Goal: Task Accomplishment & Management: Manage account settings

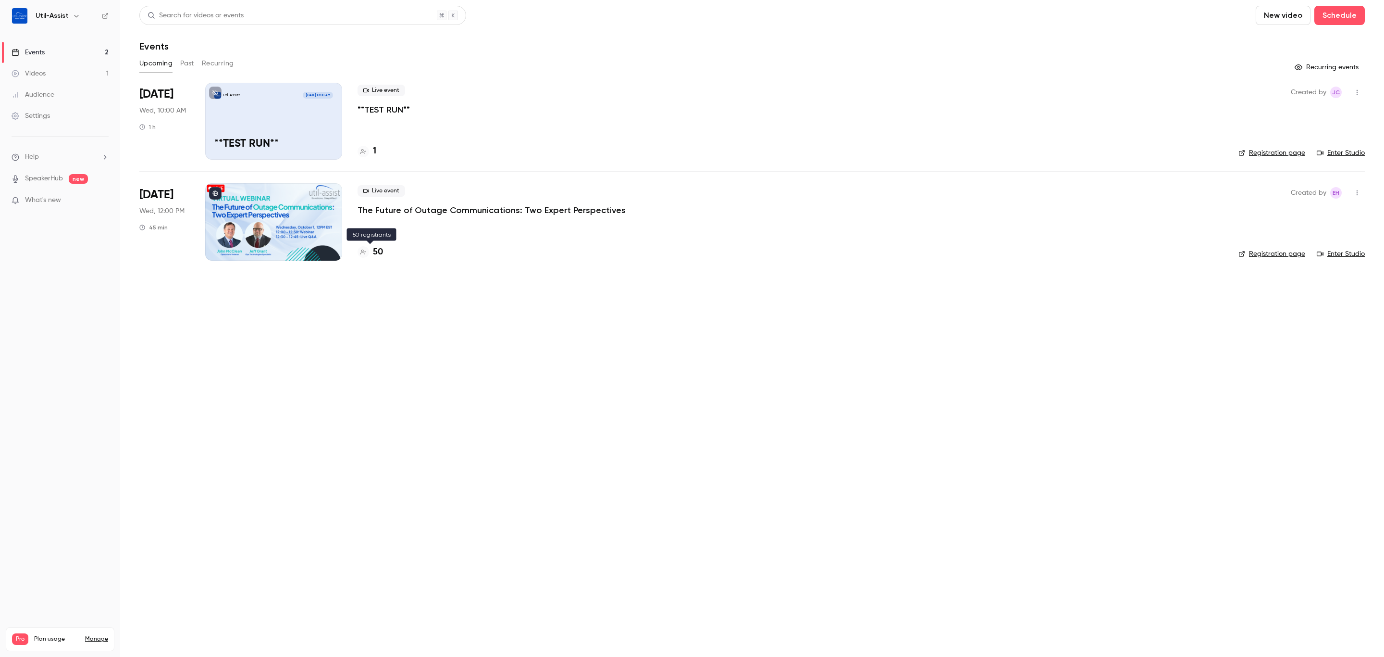
click at [381, 247] on h4 "50" at bounding box center [378, 252] width 10 height 13
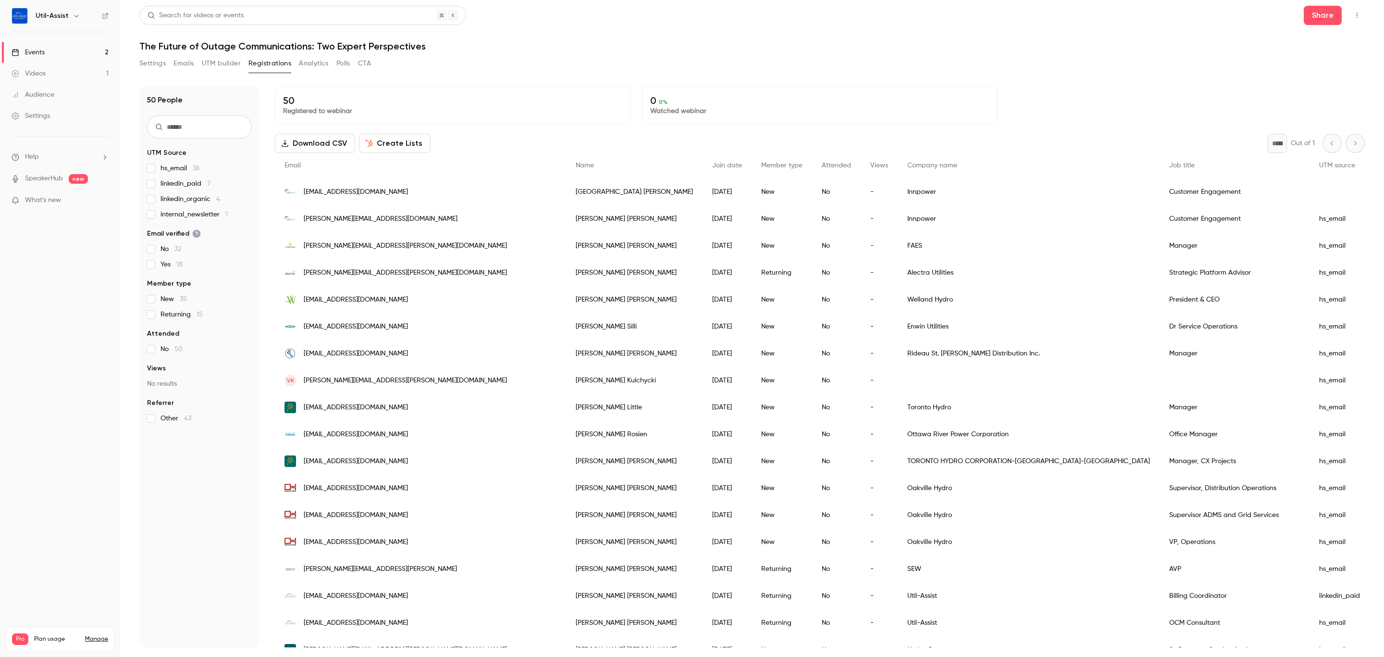
click at [1310, 194] on div "People list" at bounding box center [1349, 191] width 78 height 27
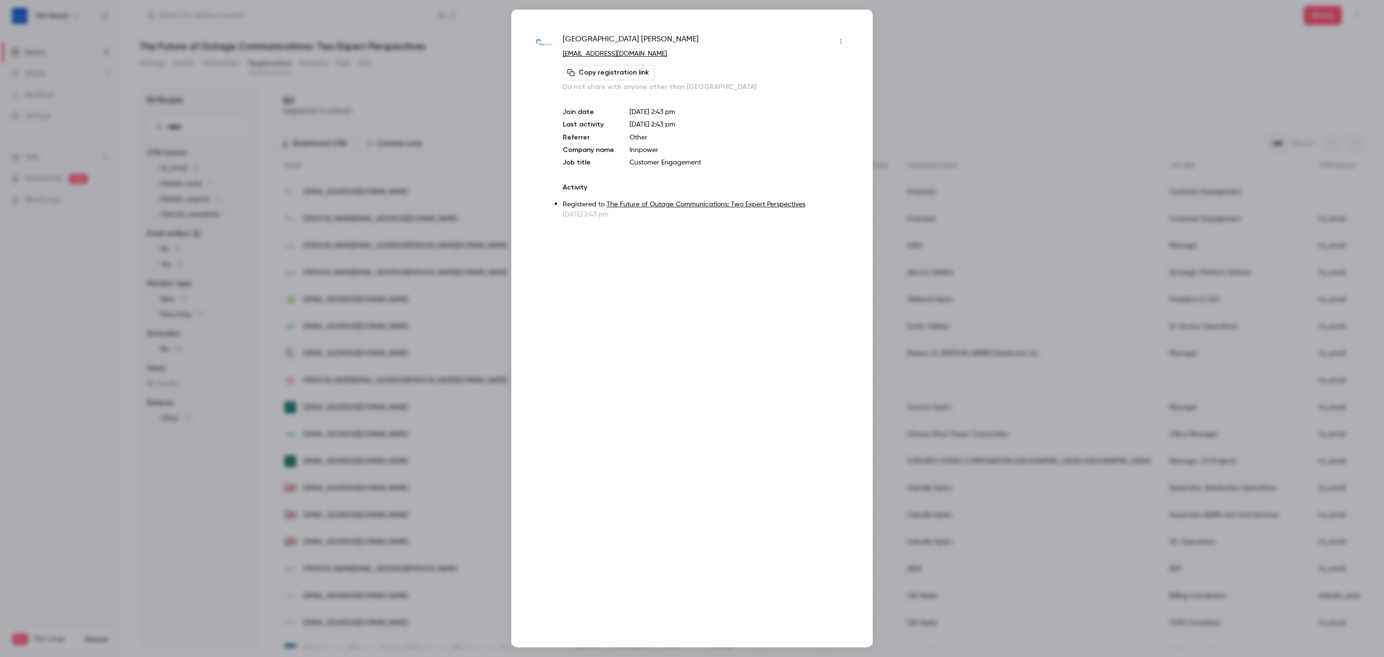
click at [981, 50] on div at bounding box center [692, 328] width 1384 height 657
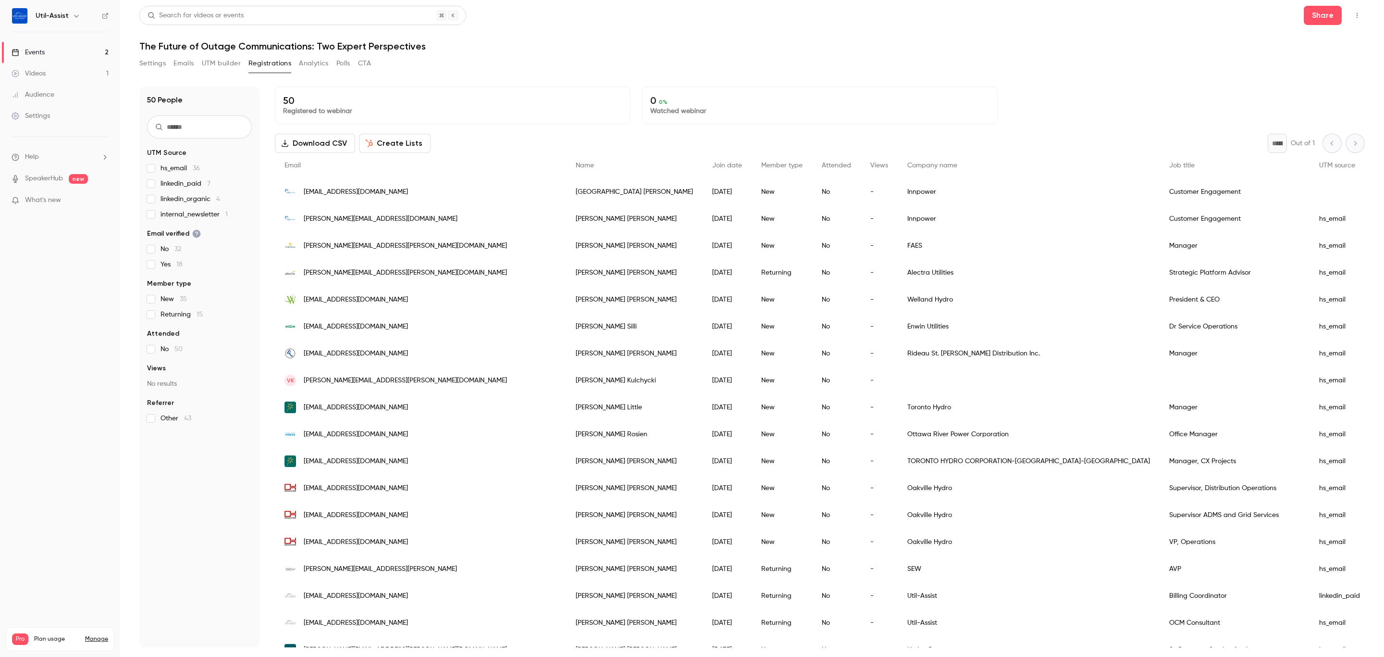
click at [760, 17] on div "Search for videos or events Share" at bounding box center [752, 15] width 1226 height 19
drag, startPoint x: 483, startPoint y: 79, endPoint x: 216, endPoint y: 44, distance: 269.2
click at [478, 75] on div "50 People UTM Source hs_email 36 linkedin_paid 7 linkedin_organic 4 internal_ne…" at bounding box center [752, 361] width 1226 height 572
click at [65, 53] on link "Events 2" at bounding box center [60, 52] width 120 height 21
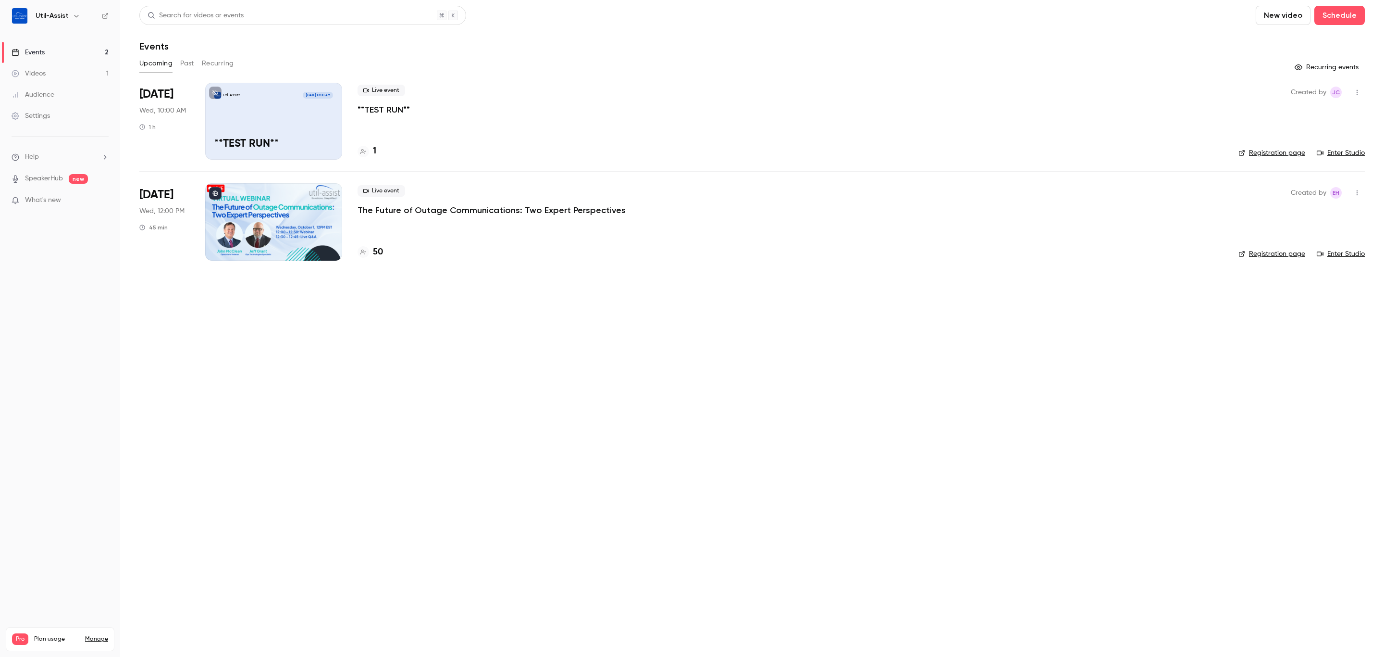
click at [545, 374] on main "Search for videos or events New video Schedule Events Upcoming Past Recurring R…" at bounding box center [752, 328] width 1264 height 657
click at [1348, 148] on link "Enter Studio" at bounding box center [1341, 153] width 48 height 10
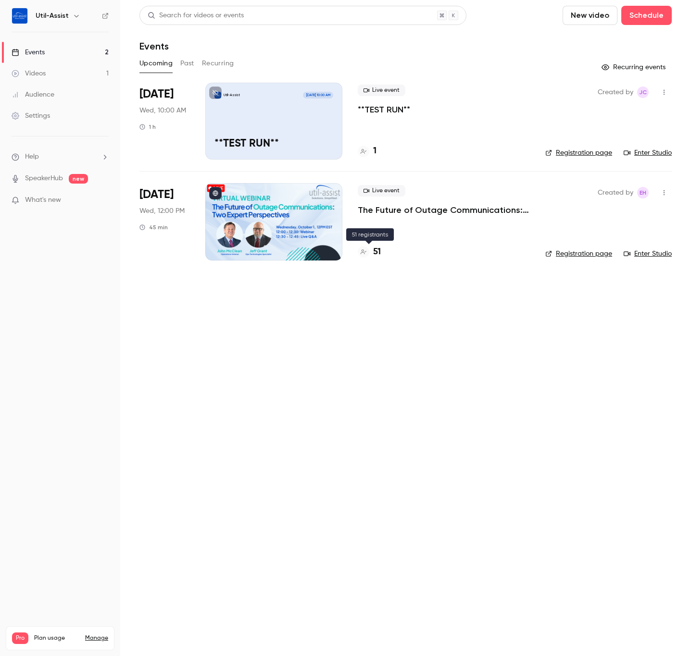
click at [379, 254] on h4 "51" at bounding box center [377, 252] width 8 height 13
click at [576, 249] on link "Registration page" at bounding box center [578, 254] width 67 height 10
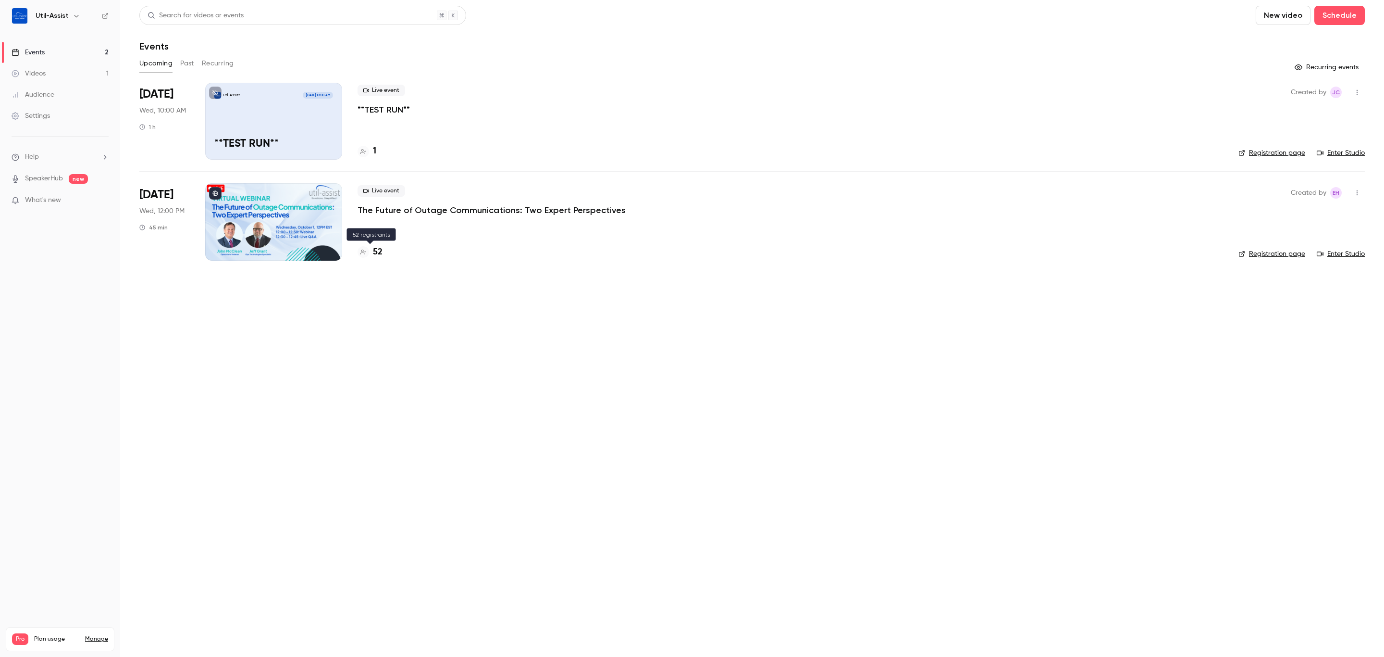
click at [375, 249] on h4 "52" at bounding box center [378, 252] width 10 height 13
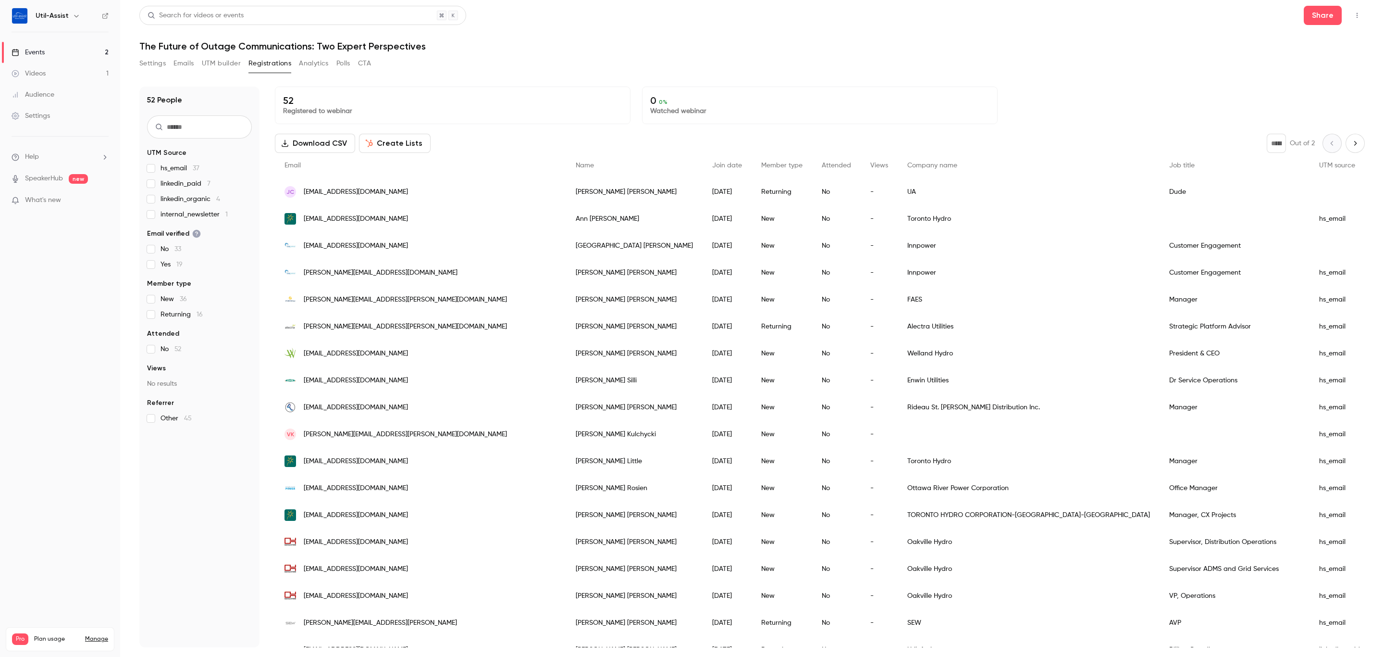
click at [861, 192] on div "-" at bounding box center [879, 191] width 37 height 27
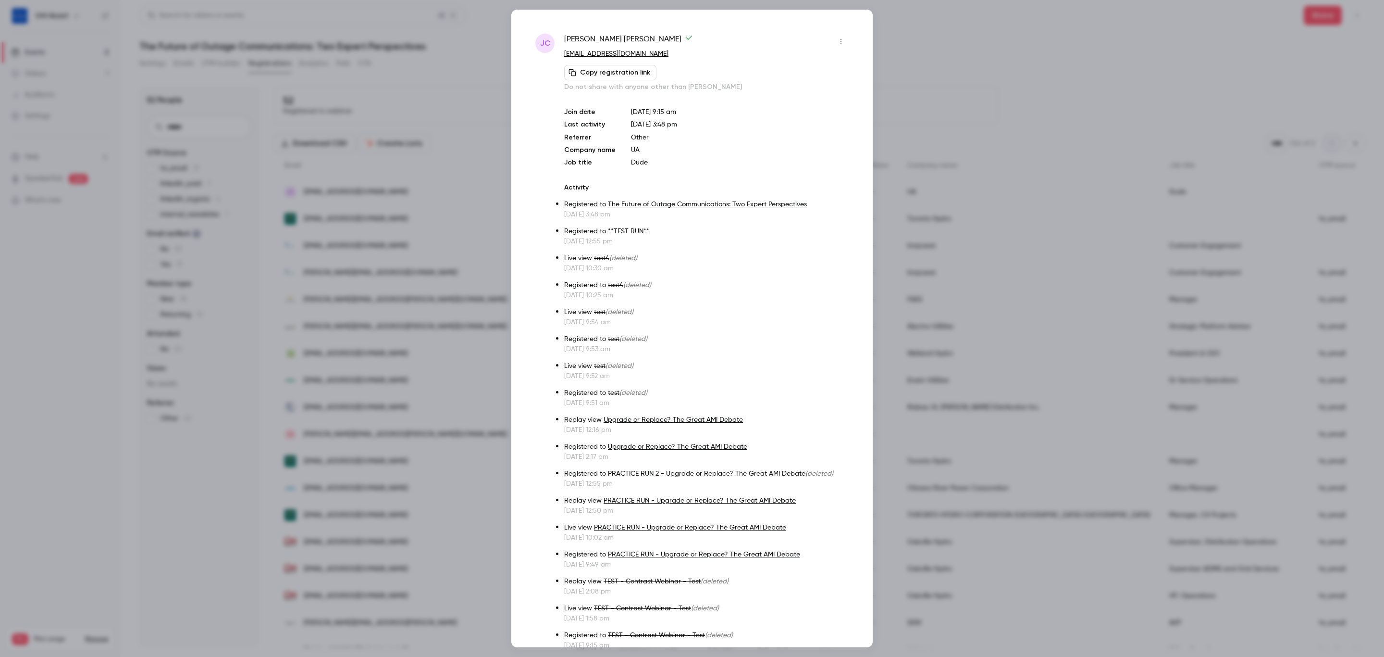
click at [837, 39] on icon "button" at bounding box center [841, 41] width 8 height 7
click at [803, 84] on li "Remove registration" at bounding box center [786, 90] width 104 height 25
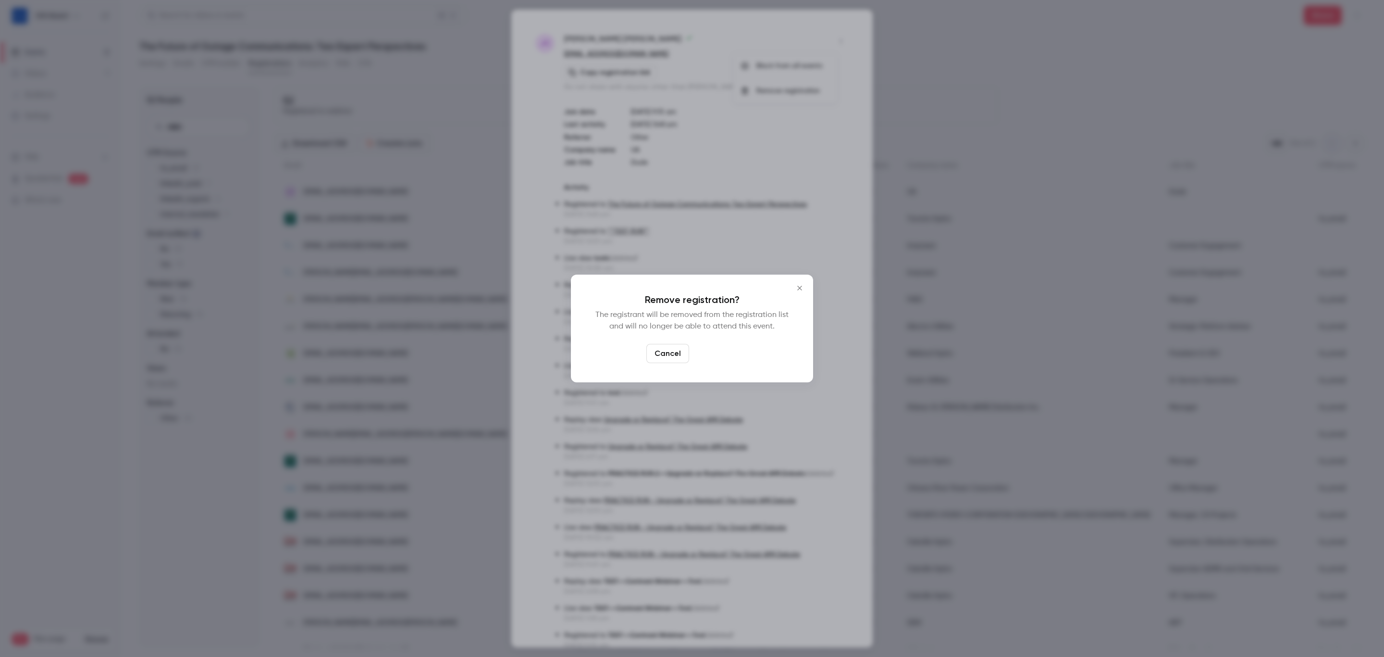
click at [717, 353] on button "Confirm" at bounding box center [715, 353] width 45 height 19
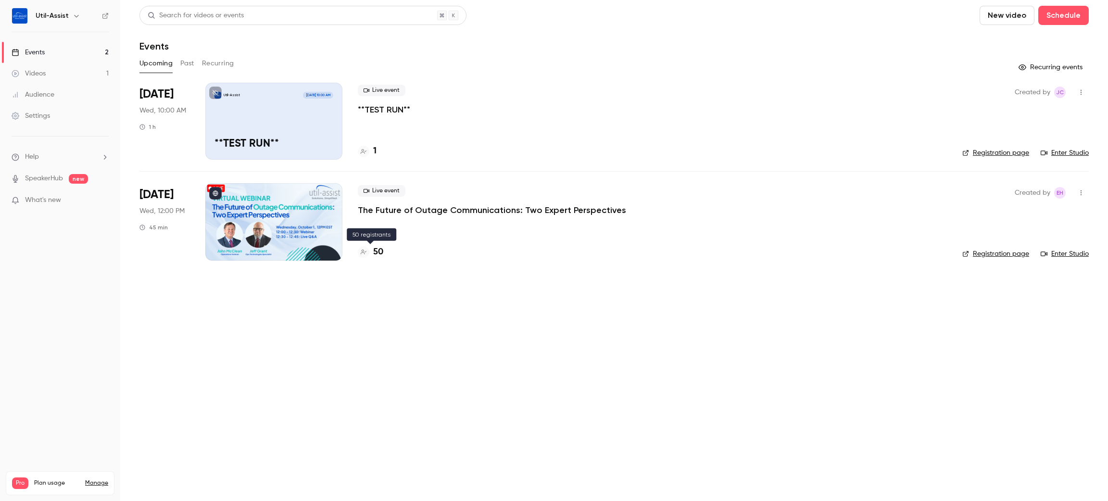
click at [374, 251] on h4 "50" at bounding box center [378, 252] width 10 height 13
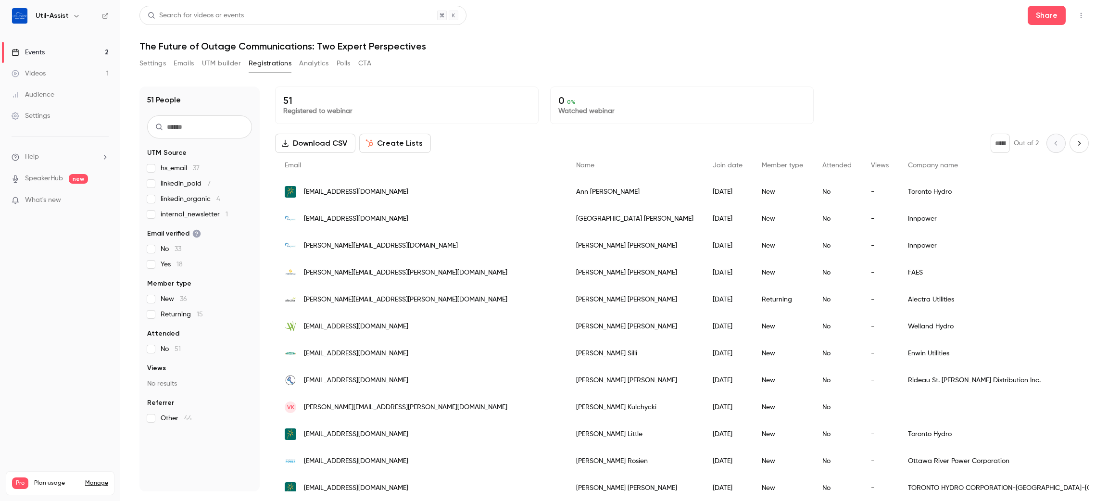
click at [723, 72] on div "Settings Emails UTM builder Registrations Analytics Polls CTA" at bounding box center [613, 65] width 949 height 19
click at [746, 50] on h1 "The Future of Outage Communications: Two Expert Perspectives" at bounding box center [613, 46] width 949 height 12
click at [565, 39] on header "Search for videos or events Share The Future of Outage Communications: Two Expe…" at bounding box center [613, 29] width 949 height 46
